Goal: Book appointment/travel/reservation

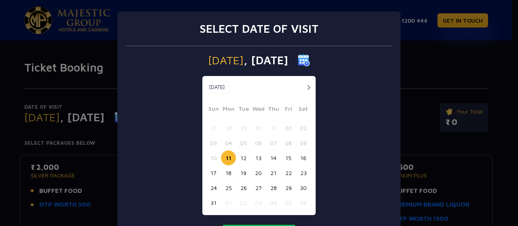
click at [301, 202] on button "06" at bounding box center [303, 203] width 15 height 15
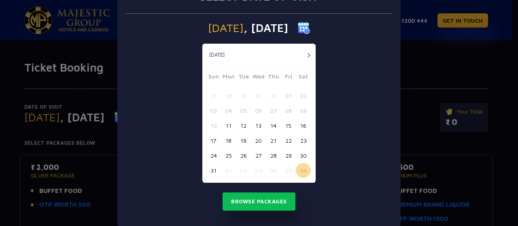
scroll to position [36, 0]
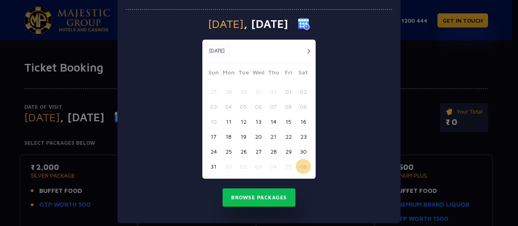
click at [306, 49] on button "button" at bounding box center [309, 51] width 10 height 10
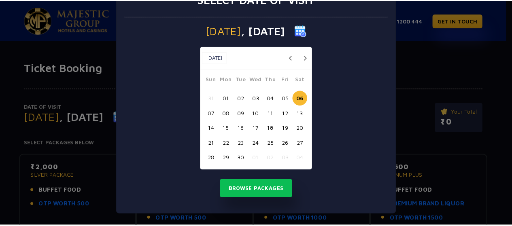
scroll to position [30, 0]
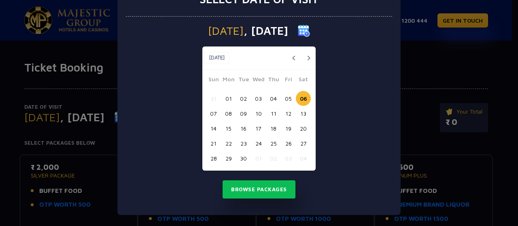
click at [209, 111] on button "07" at bounding box center [213, 113] width 15 height 15
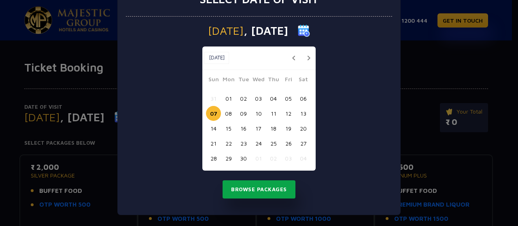
click at [262, 194] on button "Browse Packages" at bounding box center [259, 190] width 73 height 19
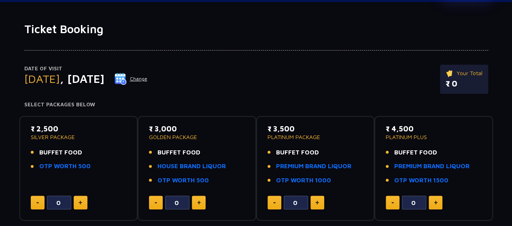
scroll to position [39, 0]
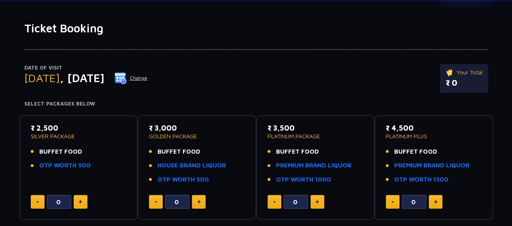
drag, startPoint x: 31, startPoint y: 133, endPoint x: 79, endPoint y: 124, distance: 49.0
click at [79, 124] on div "₹ 2,500 SILVER PACKAGE" at bounding box center [79, 131] width 96 height 17
drag, startPoint x: 155, startPoint y: 126, endPoint x: 189, endPoint y: 131, distance: 34.4
click at [189, 131] on p "₹ 3,000" at bounding box center [197, 128] width 96 height 11
click at [191, 166] on link "HOUSE BRAND LIQUOR" at bounding box center [191, 165] width 68 height 9
